Goal: Task Accomplishment & Management: Use online tool/utility

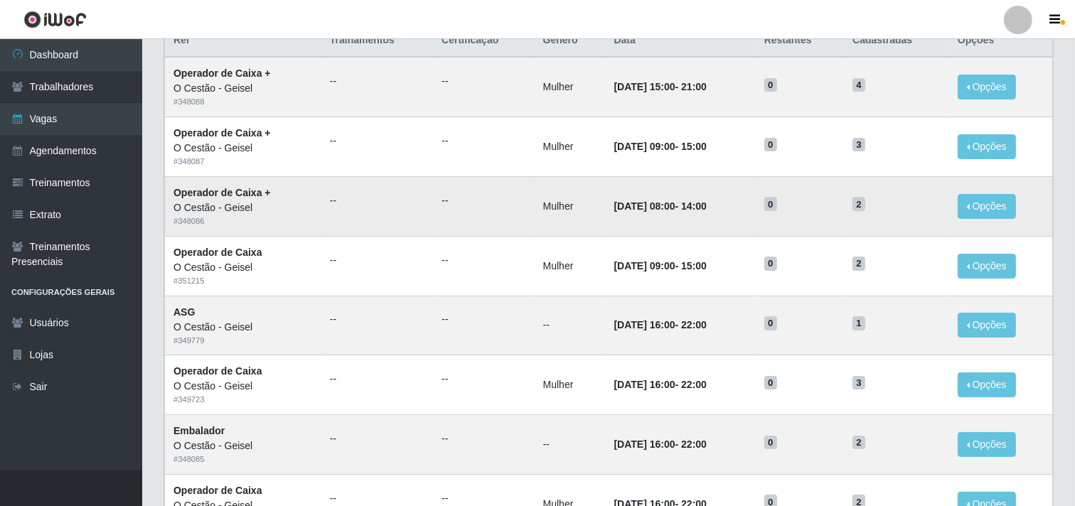
scroll to position [158, 0]
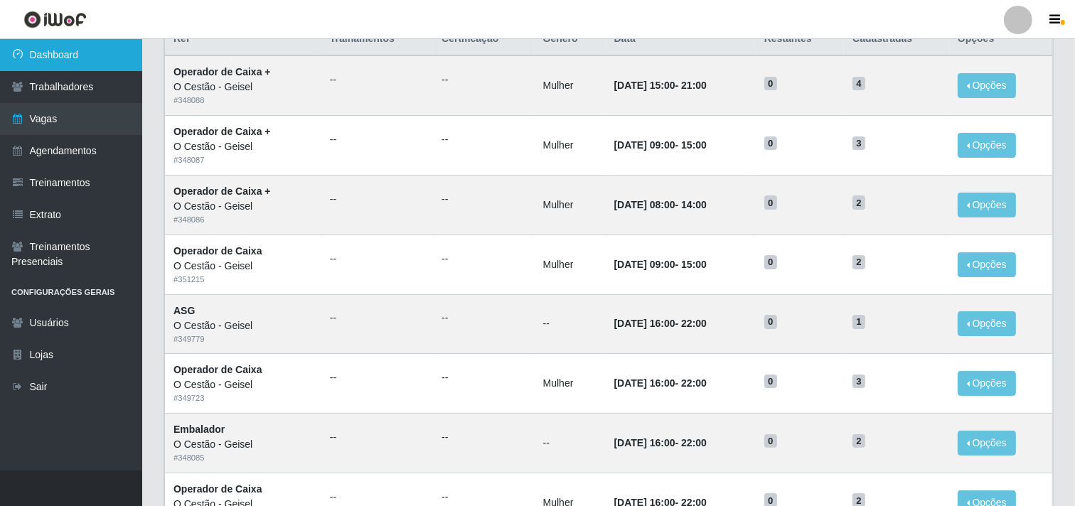
click at [38, 58] on link "Dashboard" at bounding box center [71, 55] width 142 height 32
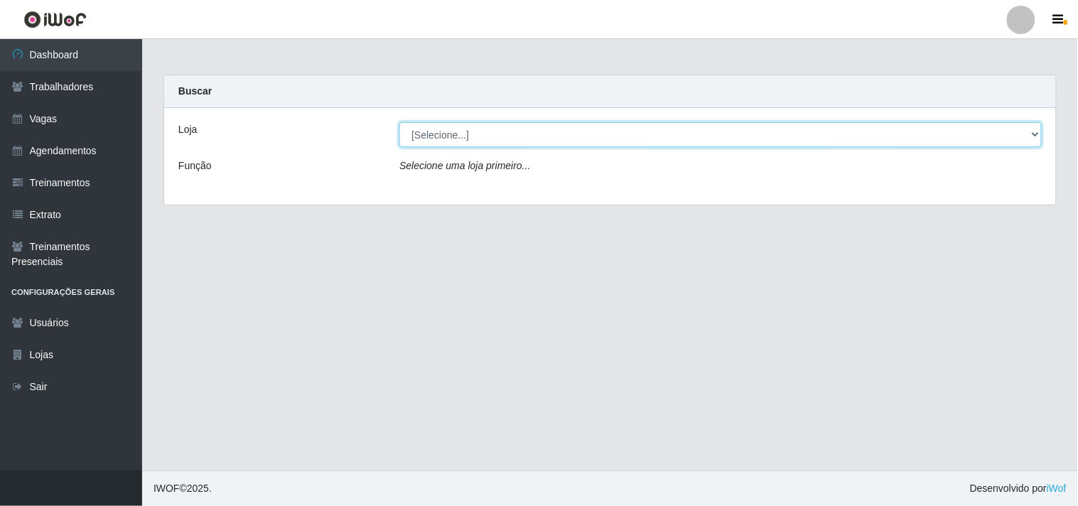
click at [486, 135] on select "[Selecione...] O Cestão - Geisel" at bounding box center [720, 134] width 643 height 25
select select "224"
click at [399, 122] on select "[Selecione...] O Cestão - Geisel" at bounding box center [720, 134] width 643 height 25
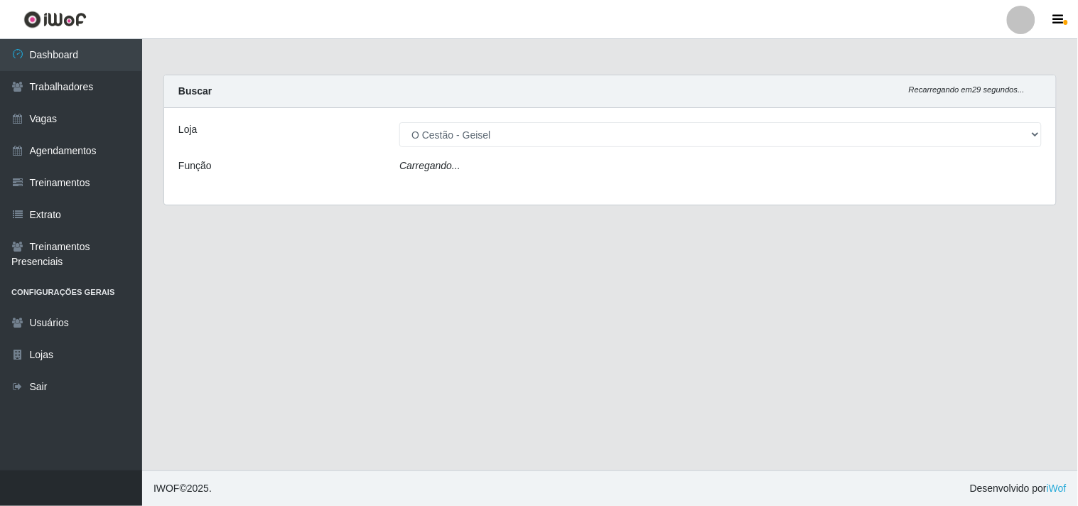
click at [491, 165] on div "Carregando..." at bounding box center [721, 169] width 664 height 21
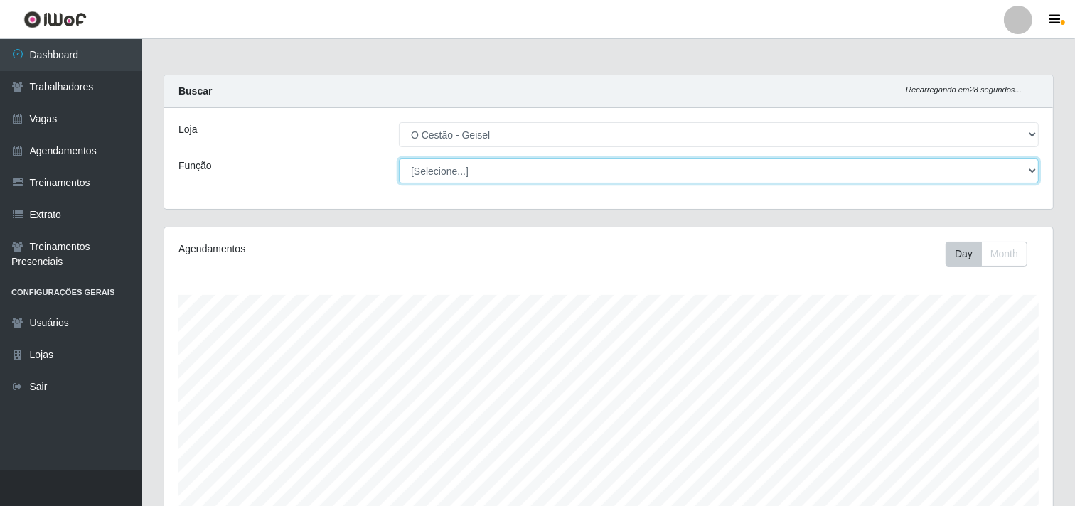
click at [455, 171] on select "[Selecione...] ASG ASG + ASG ++ Auxiliar de Estoque Auxiliar de Estoque + Auxil…" at bounding box center [719, 171] width 640 height 25
select select "22"
click at [399, 159] on select "[Selecione...] ASG ASG + ASG ++ Auxiliar de Estoque Auxiliar de Estoque + Auxil…" at bounding box center [719, 171] width 640 height 25
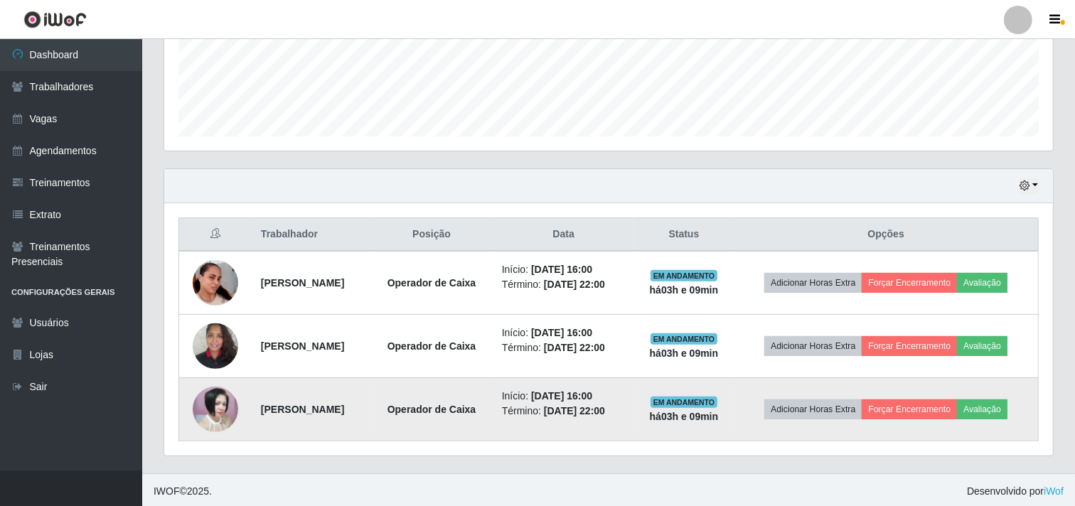
scroll to position [375, 0]
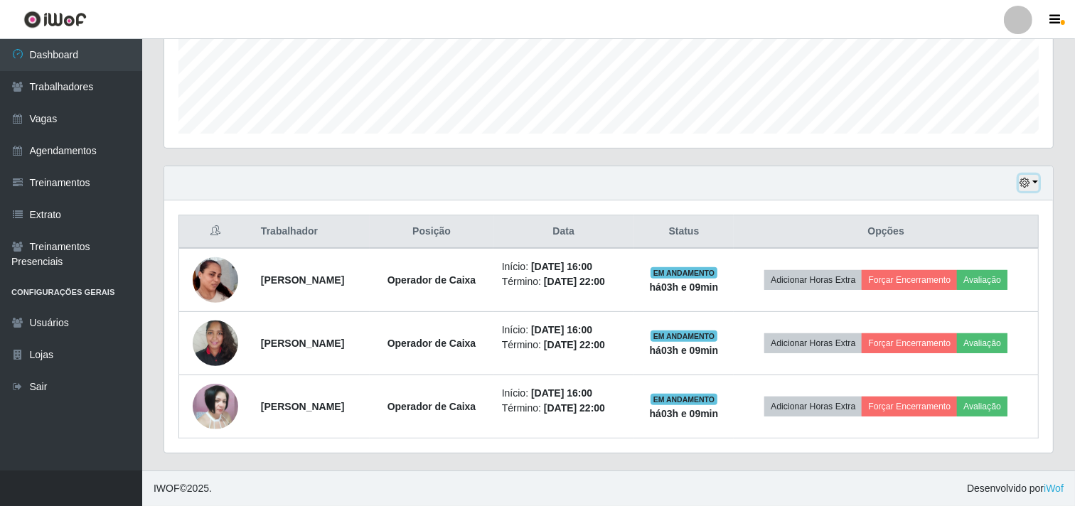
click at [1035, 178] on button "button" at bounding box center [1029, 183] width 20 height 16
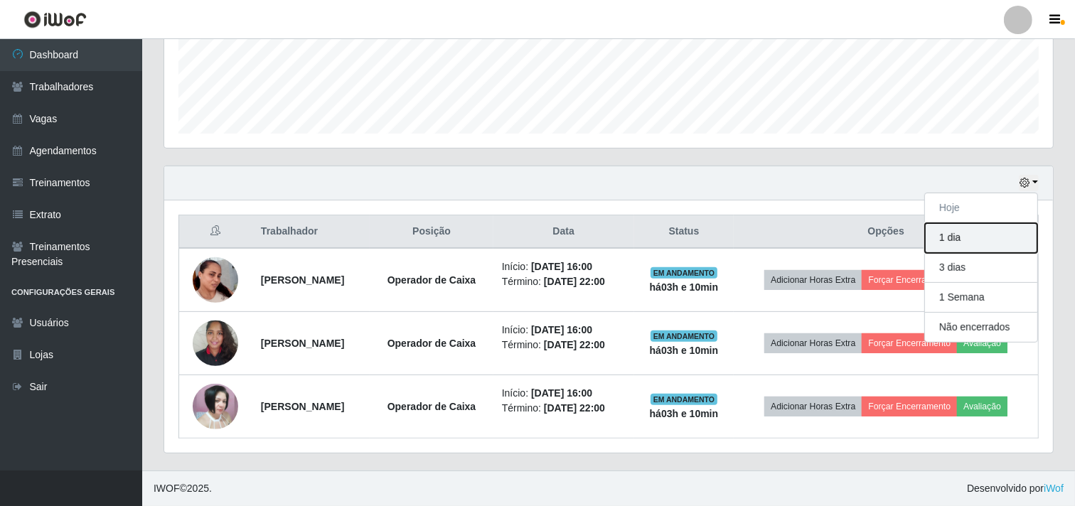
click at [965, 240] on button "1 dia" at bounding box center [981, 238] width 112 height 30
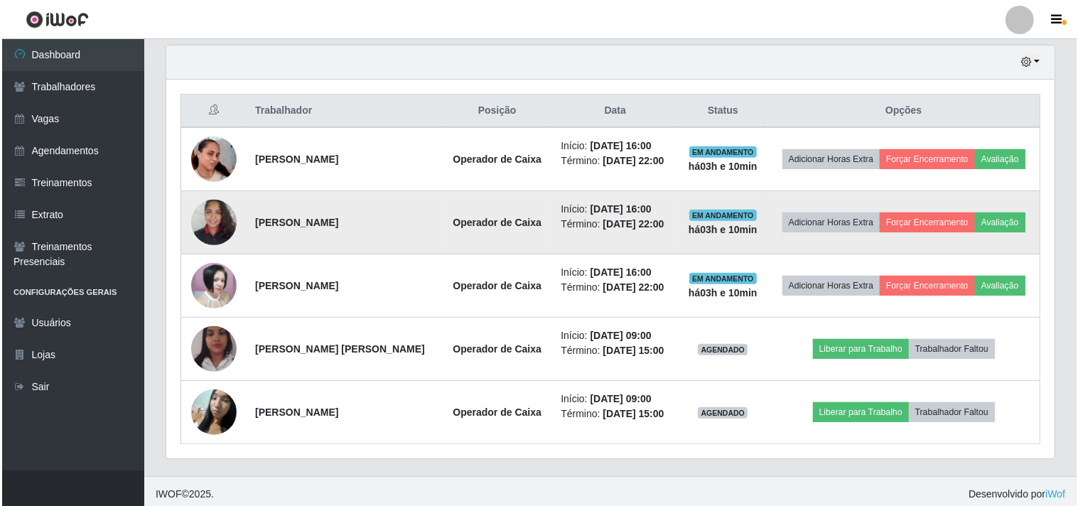
scroll to position [501, 0]
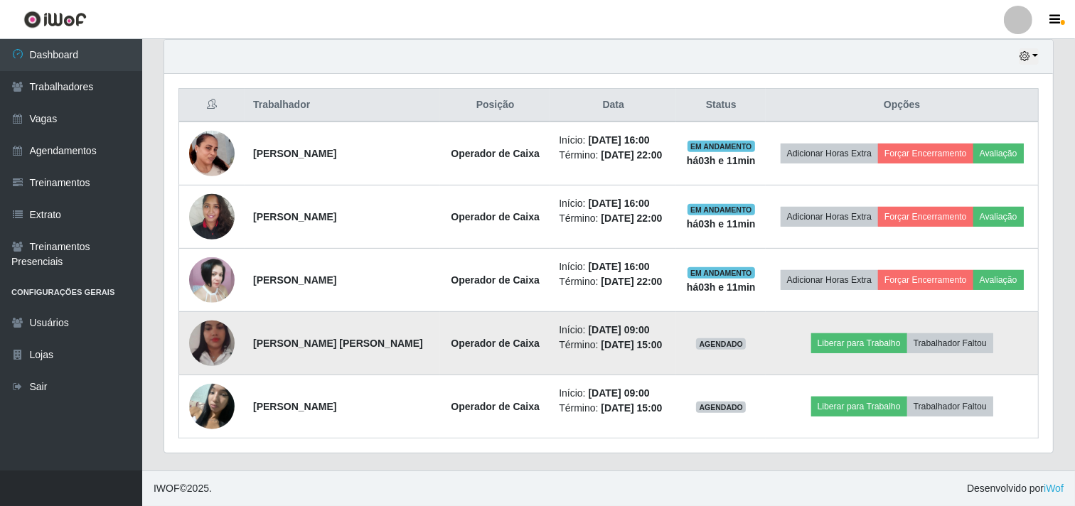
click at [200, 338] on img at bounding box center [211, 343] width 45 height 81
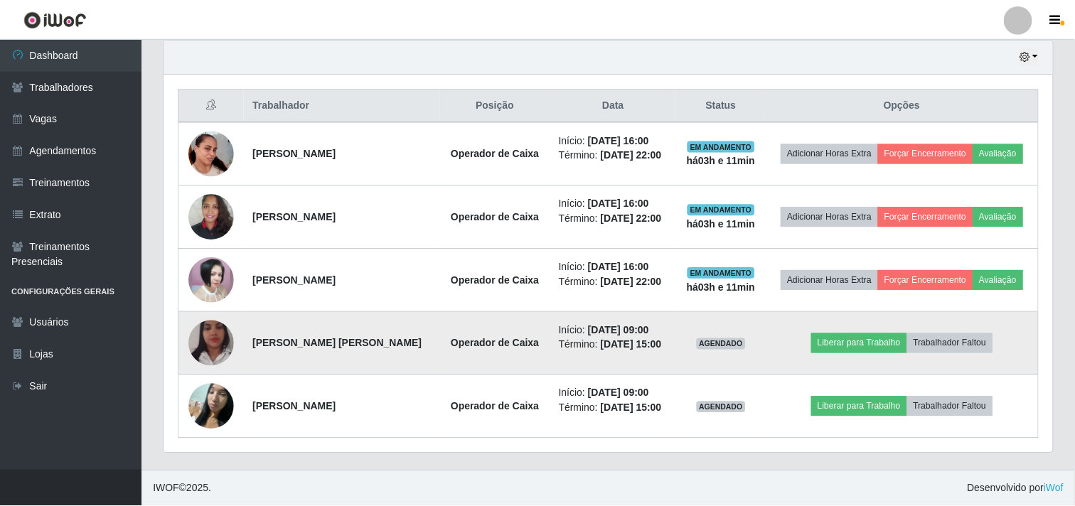
scroll to position [294, 879]
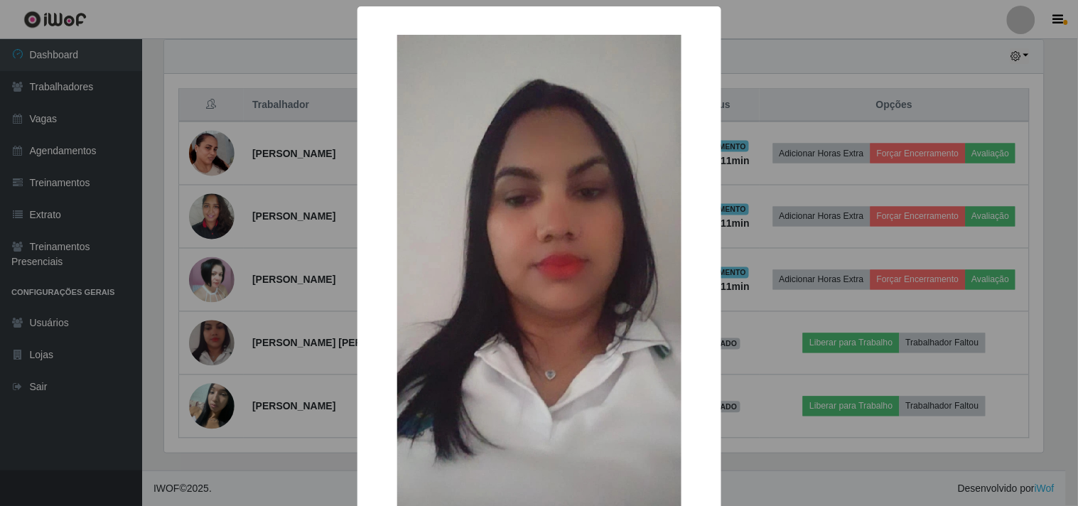
click at [252, 282] on div "× OK Cancel" at bounding box center [539, 253] width 1078 height 506
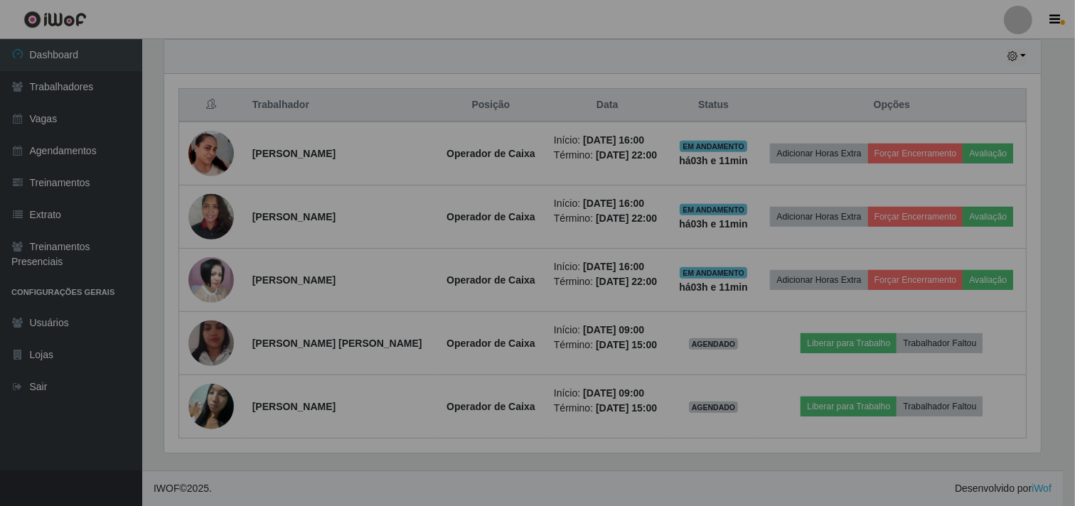
scroll to position [294, 889]
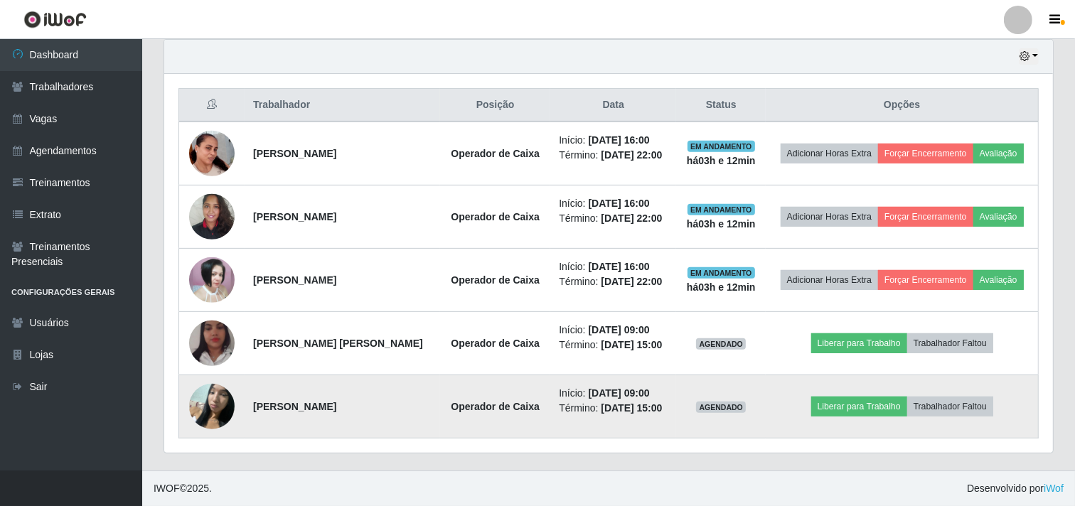
click at [209, 395] on img at bounding box center [211, 406] width 45 height 60
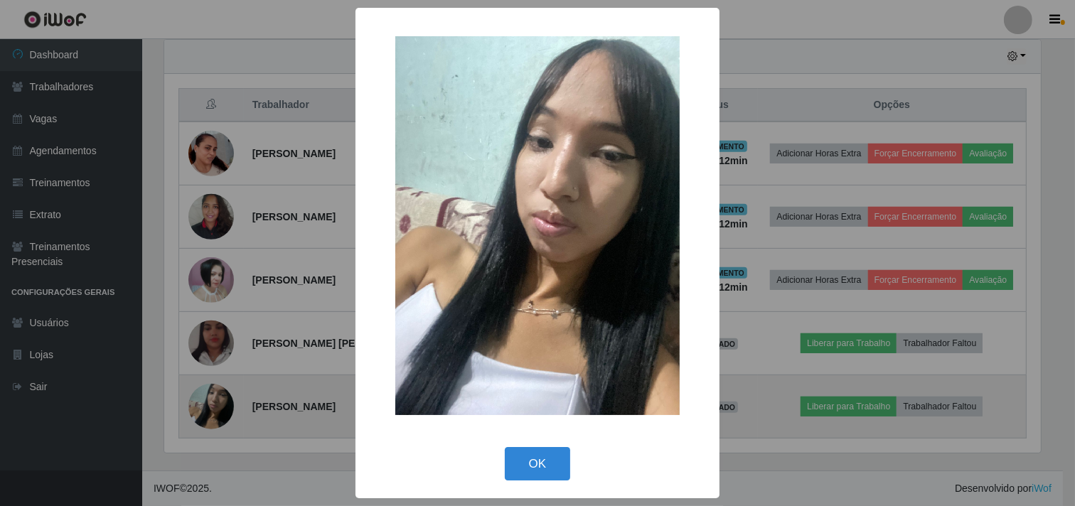
scroll to position [294, 879]
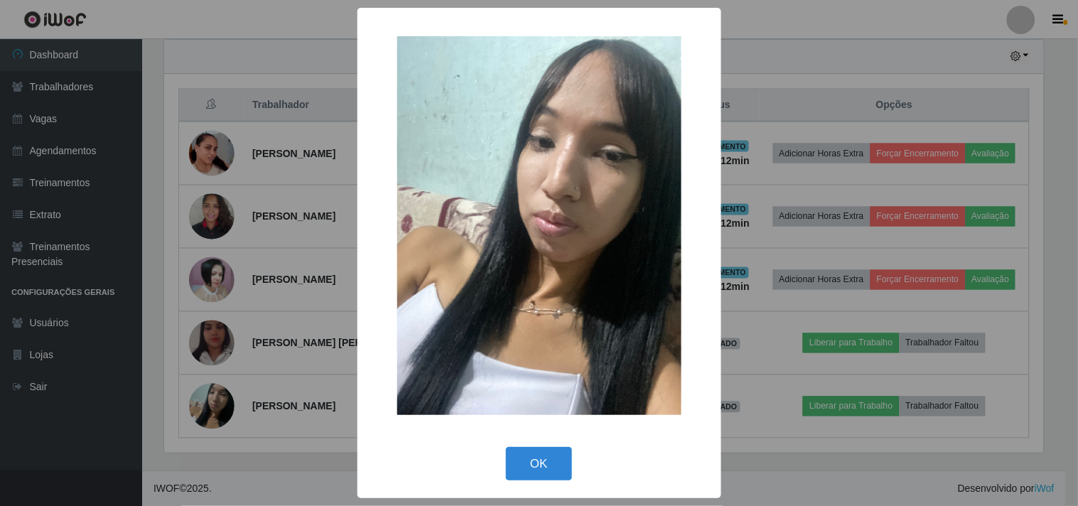
click at [296, 246] on div "× OK Cancel" at bounding box center [539, 253] width 1078 height 506
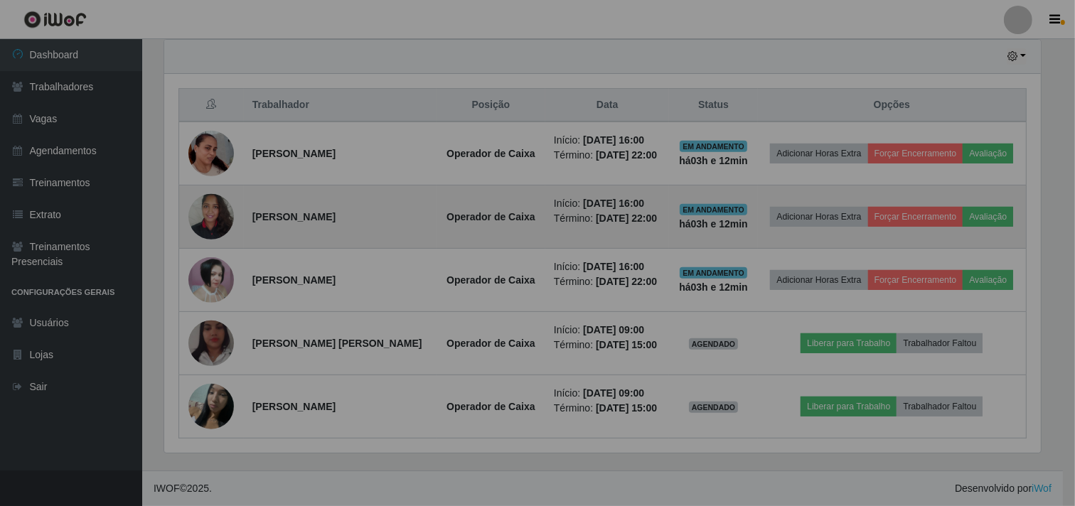
scroll to position [294, 889]
